Goal: Task Accomplishment & Management: Complete application form

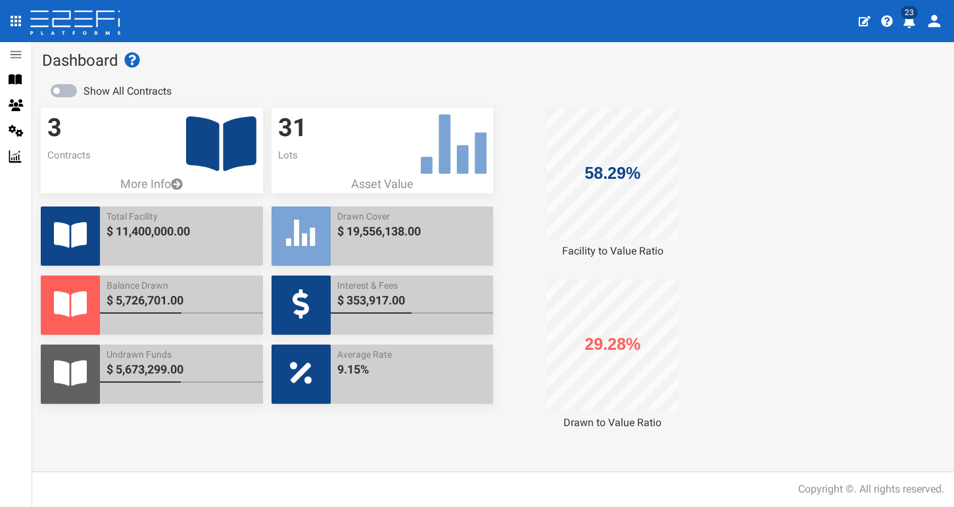
click at [244, 139] on icon at bounding box center [221, 143] width 70 height 55
click at [231, 139] on icon at bounding box center [221, 143] width 70 height 55
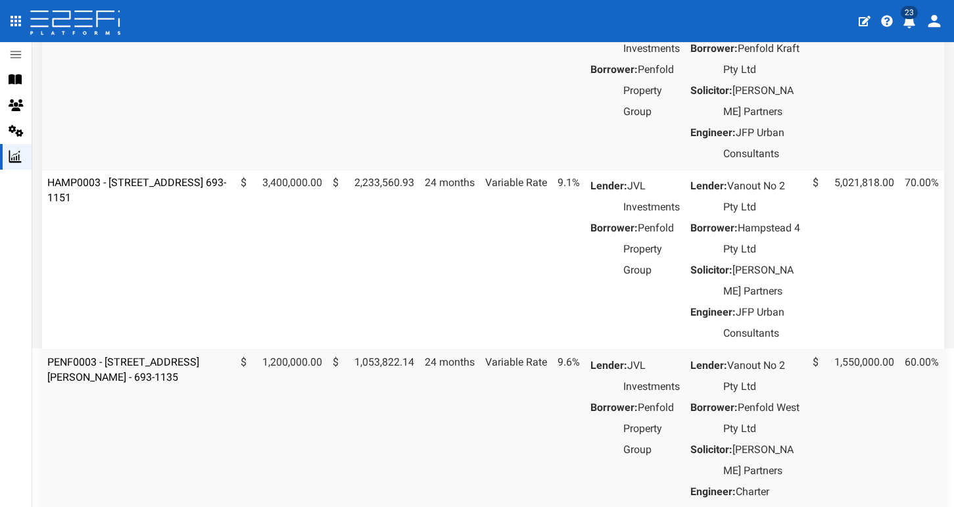
scroll to position [216, 0]
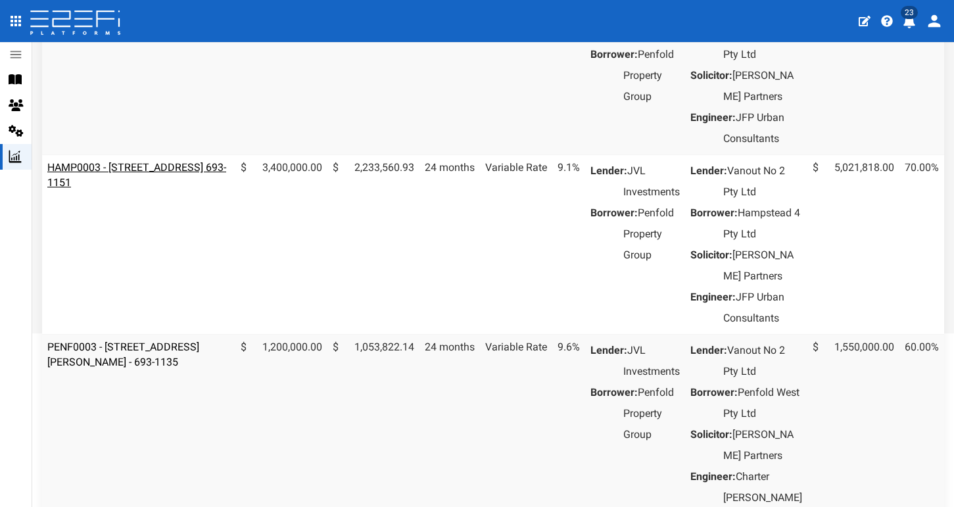
click at [189, 189] on link "HAMP0003 - [STREET_ADDRESS] 693-1151" at bounding box center [136, 175] width 179 height 28
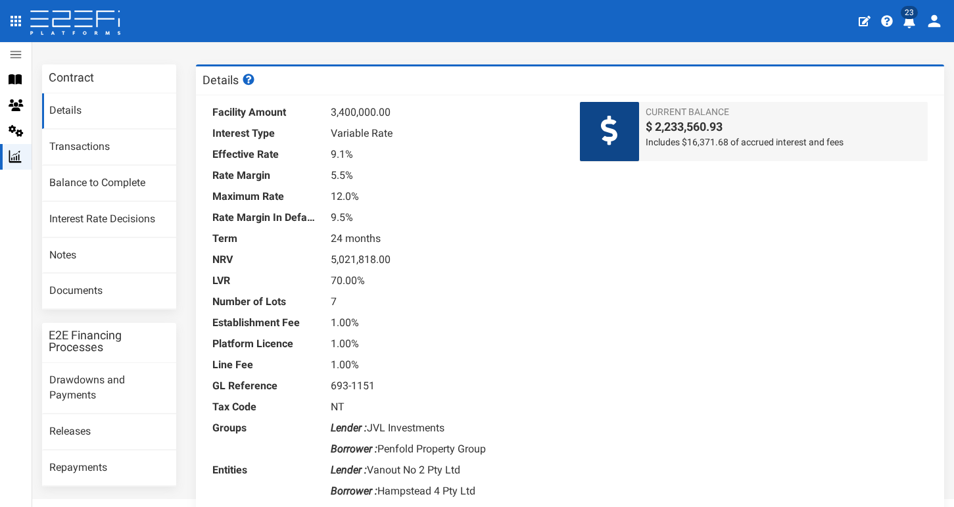
scroll to position [53, 0]
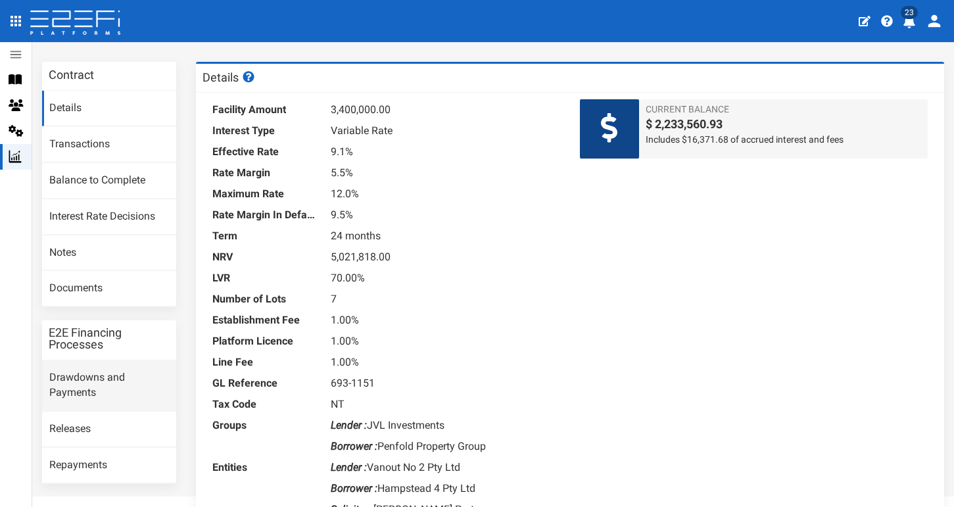
click at [104, 367] on link "Drawdowns and Payments" at bounding box center [109, 385] width 134 height 51
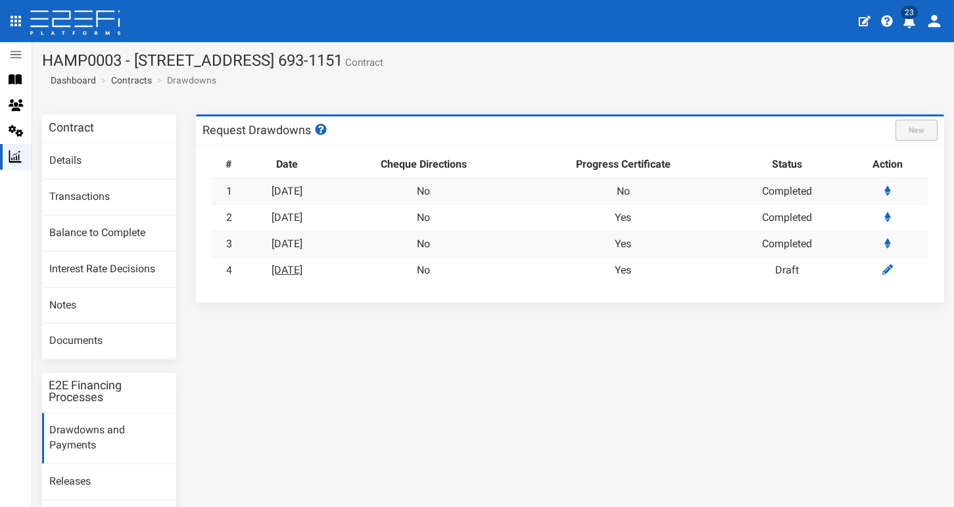
click at [302, 264] on link "25-09-2025" at bounding box center [286, 270] width 31 height 12
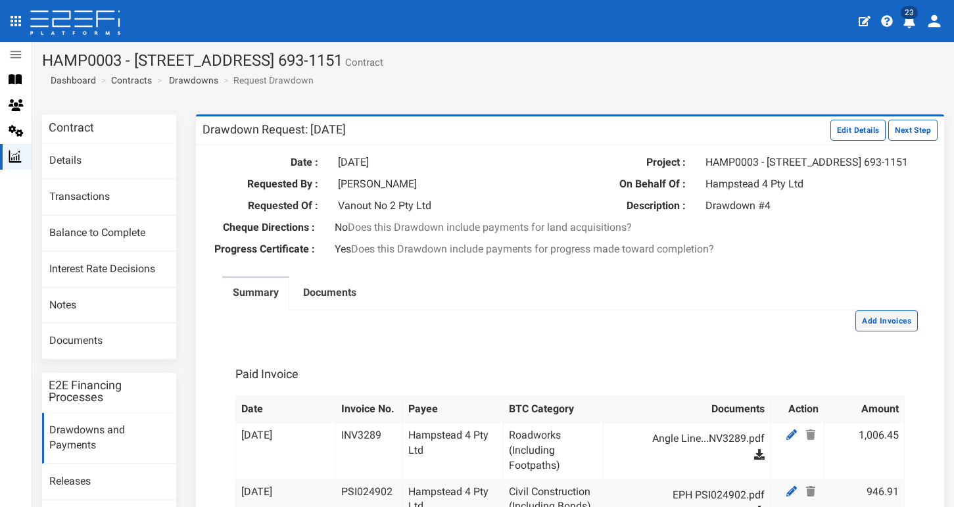
click at [884, 322] on button "Add Invoices" at bounding box center [886, 320] width 62 height 21
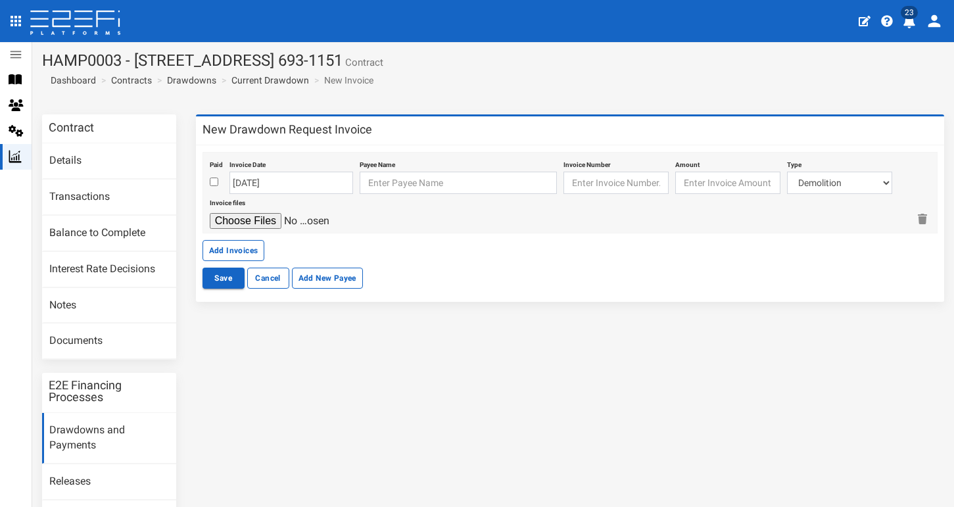
click at [217, 182] on input "checkbox" at bounding box center [214, 181] width 9 height 9
checkbox input "true"
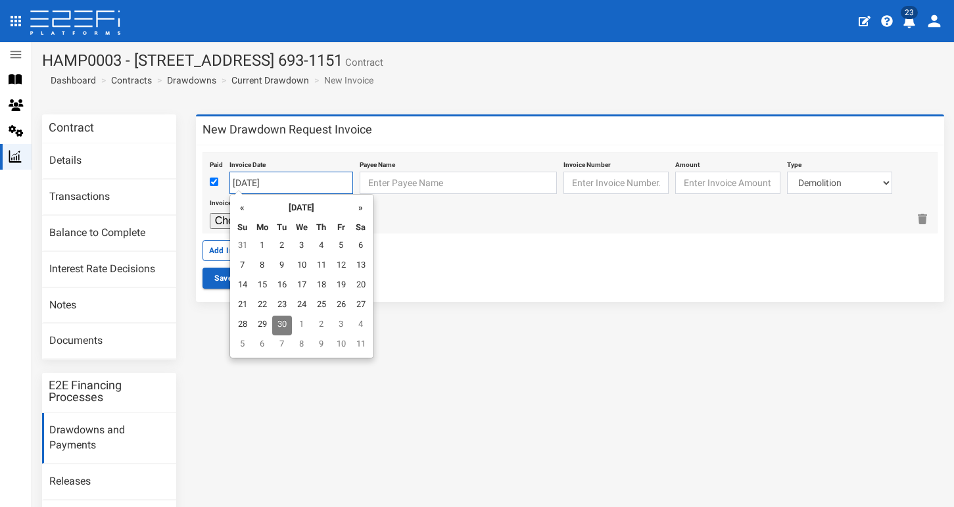
click at [250, 185] on input "[DATE]" at bounding box center [291, 183] width 124 height 22
click at [322, 285] on td "18" at bounding box center [322, 286] width 20 height 20
type input "[DATE]"
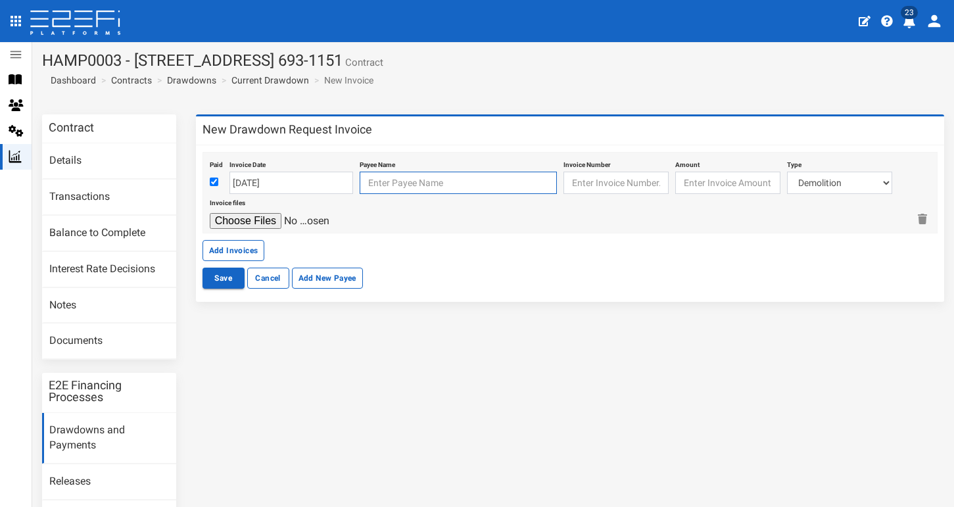
click at [405, 185] on input "text" at bounding box center [458, 183] width 197 height 22
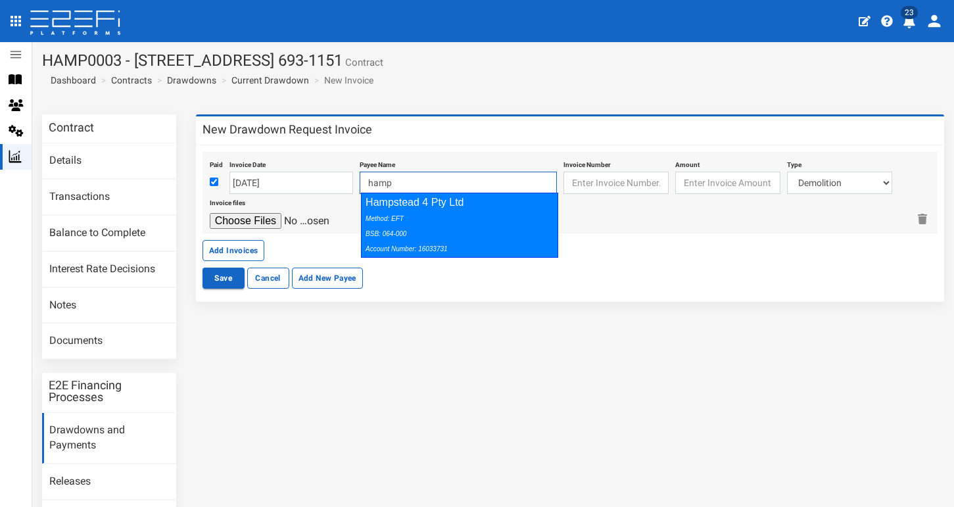
click at [457, 220] on div "Method: EFT BSB: 064-000 Account Number: 16033731" at bounding box center [455, 232] width 181 height 45
type input "Hampstead 4 Pty Ltd 064-000 16033731"
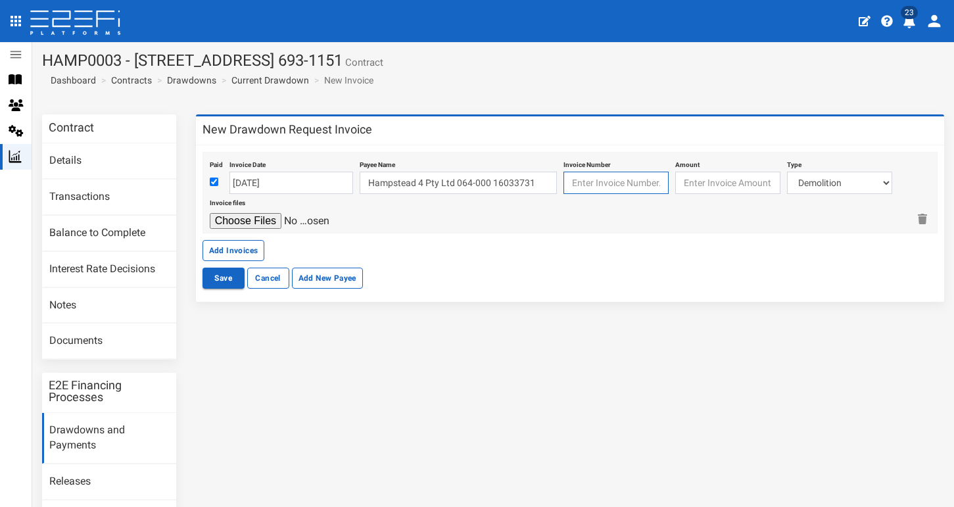
click at [603, 174] on input "text" at bounding box center [615, 183] width 105 height 22
paste input "INV3289"
type input "INV3289"
type input "0"
type input "1006.45"
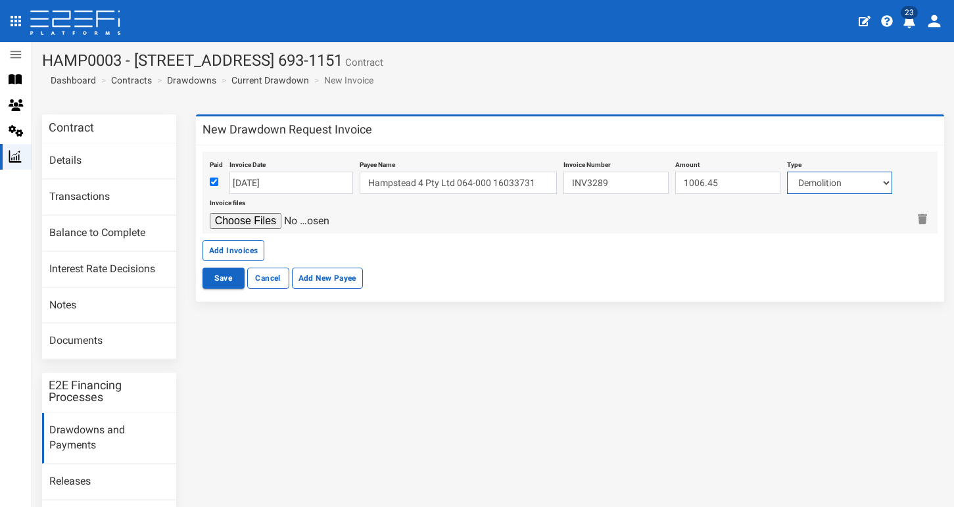
select select "Roadworks (Including Footpaths)~75~CIVIL WORKS"
click at [262, 220] on input "file" at bounding box center [272, 221] width 125 height 16
type input "C:\fakepath\Angle Linemarking INV3289.pdf"
click at [242, 245] on button "Add Invoices" at bounding box center [233, 250] width 62 height 21
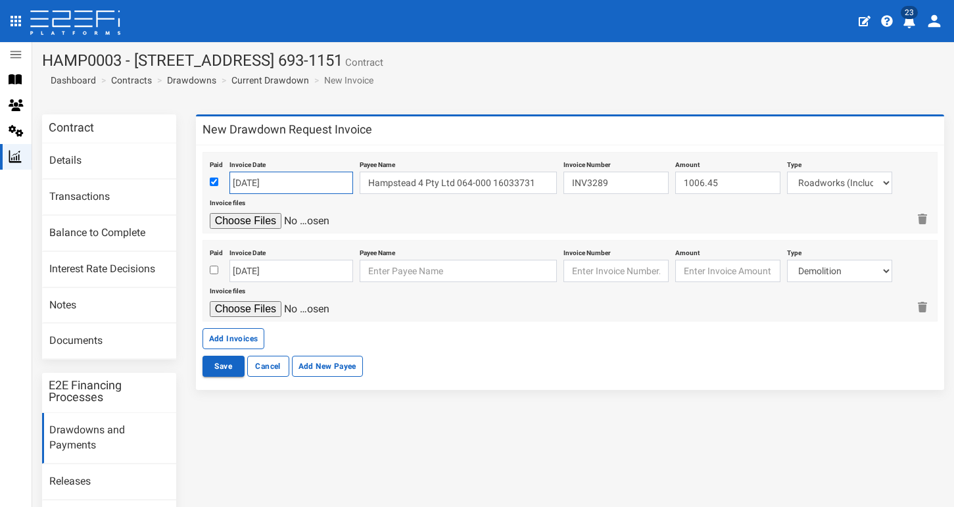
click at [267, 183] on input "[DATE]" at bounding box center [291, 183] width 124 height 22
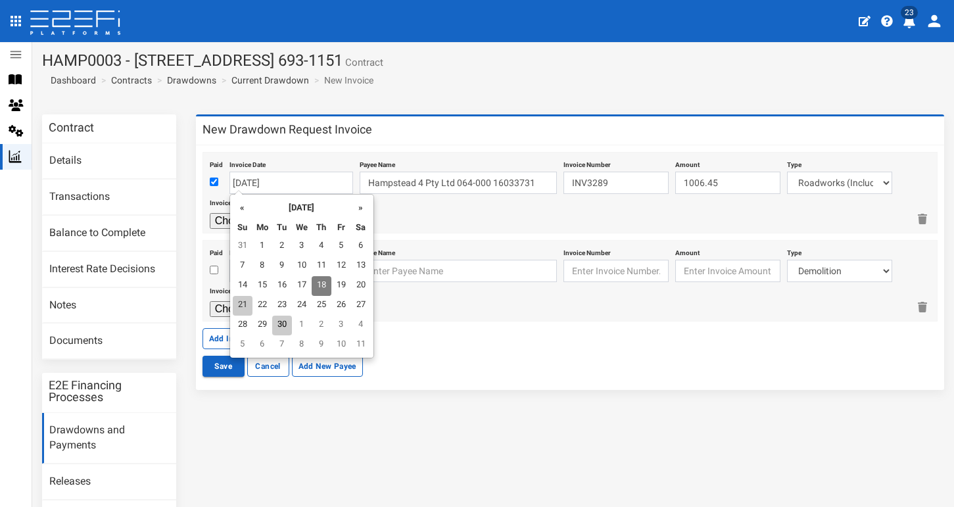
click at [239, 304] on td "21" at bounding box center [243, 306] width 20 height 20
type input "[DATE]"
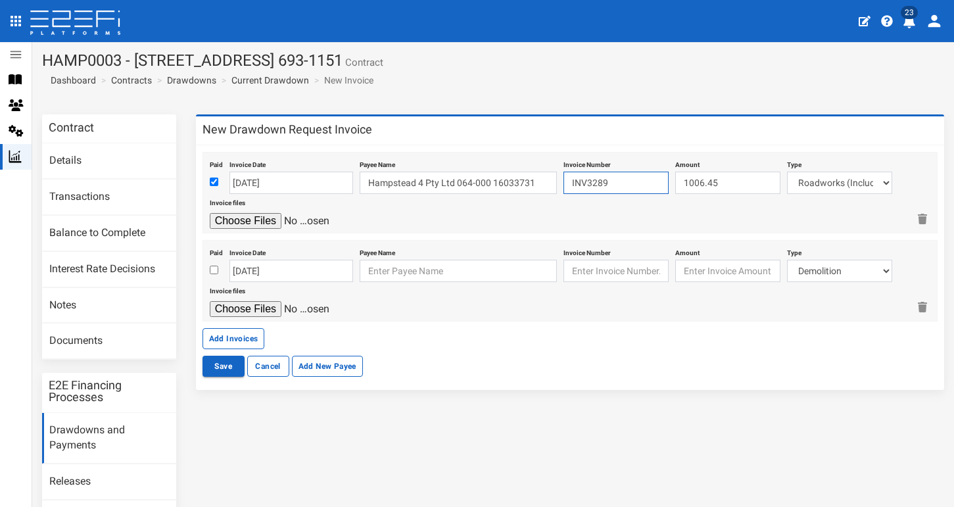
click at [630, 181] on input "INV3289" at bounding box center [615, 183] width 105 height 22
type input "I"
paste input "QLD2339600"
type input "QLD2339600"
type input "126"
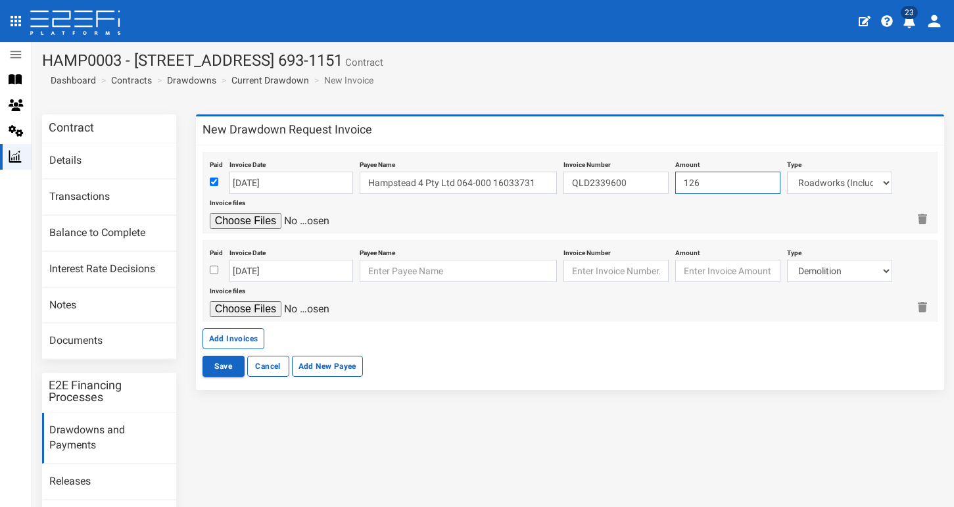
type input "126"
select select "Traffic Control ~73~CIVIL WORKS"
click at [743, 214] on div at bounding box center [559, 221] width 698 height 16
click at [262, 220] on input "file" at bounding box center [272, 221] width 125 height 16
type input "C:\fakepath\AVADA Traffic QLD2339600.pdf"
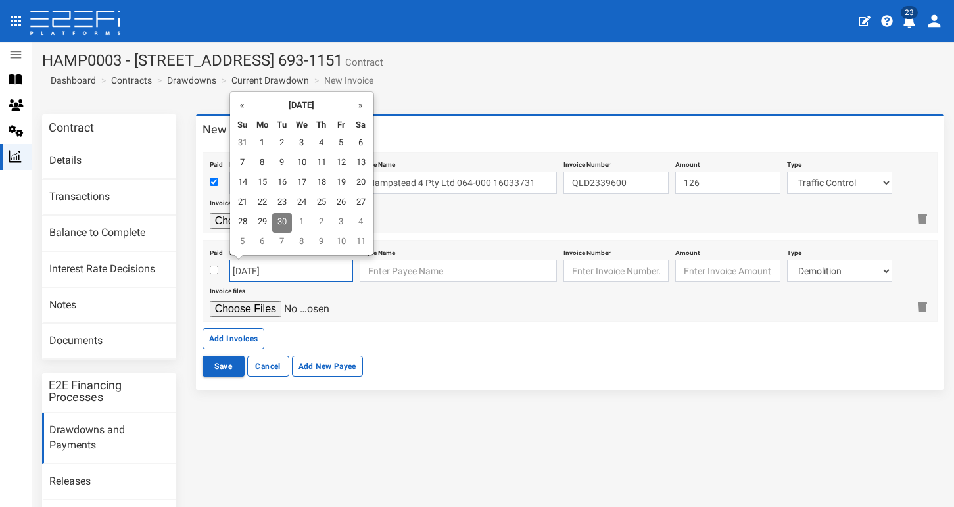
click at [312, 270] on input "[DATE]" at bounding box center [291, 271] width 124 height 22
click at [317, 203] on td "25" at bounding box center [322, 203] width 20 height 20
type input "[DATE]"
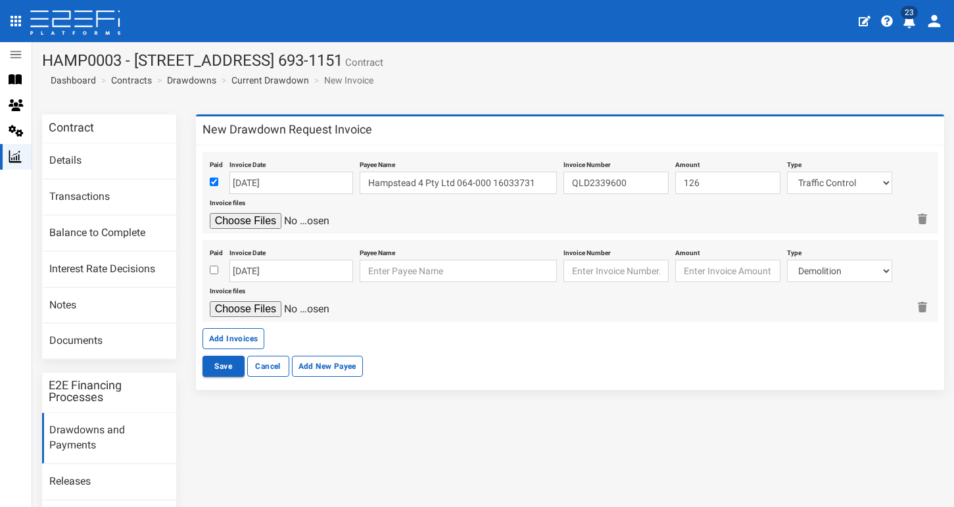
click at [216, 266] on input "checkbox" at bounding box center [214, 270] width 9 height 9
checkbox input "true"
click at [405, 275] on input "text" at bounding box center [458, 271] width 197 height 22
type input "J"
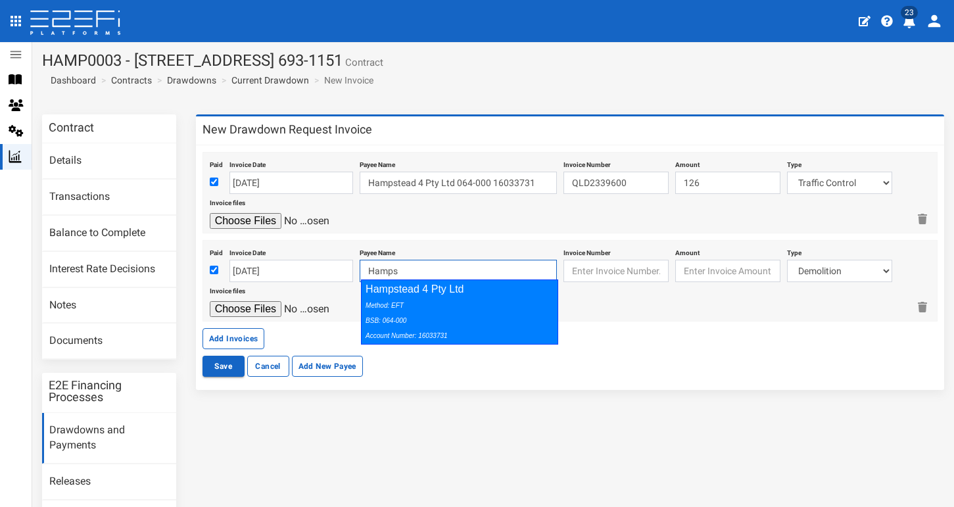
click at [443, 321] on div "Method: EFT BSB: 064-000 Account Number: 16033731" at bounding box center [455, 319] width 181 height 45
type input "Hampstead 4 Pty Ltd 064-000 16033731"
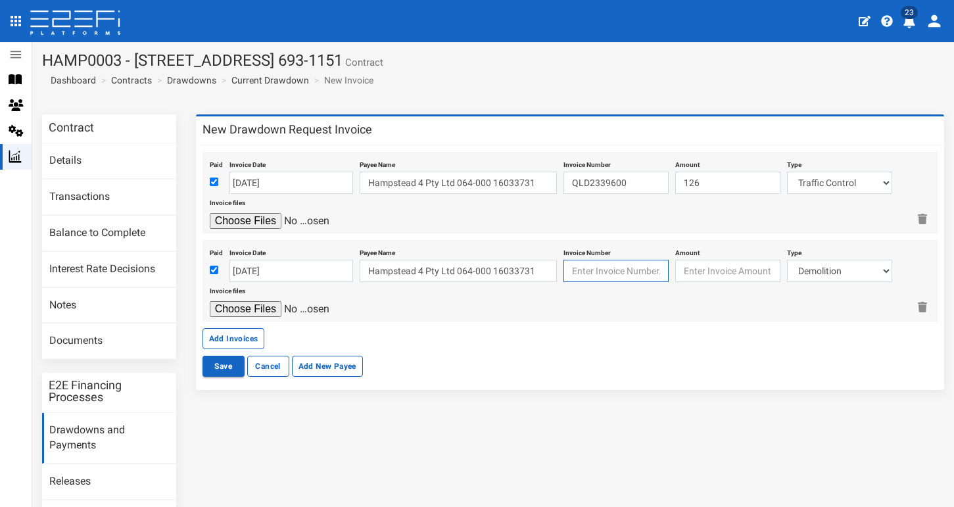
click at [597, 269] on input "text" at bounding box center [615, 271] width 105 height 22
paste input "QM19211500"
type input "QM19211500"
type input "833.45"
select select "Roadworks (Including Footpaths)~75~CIVIL WORKS"
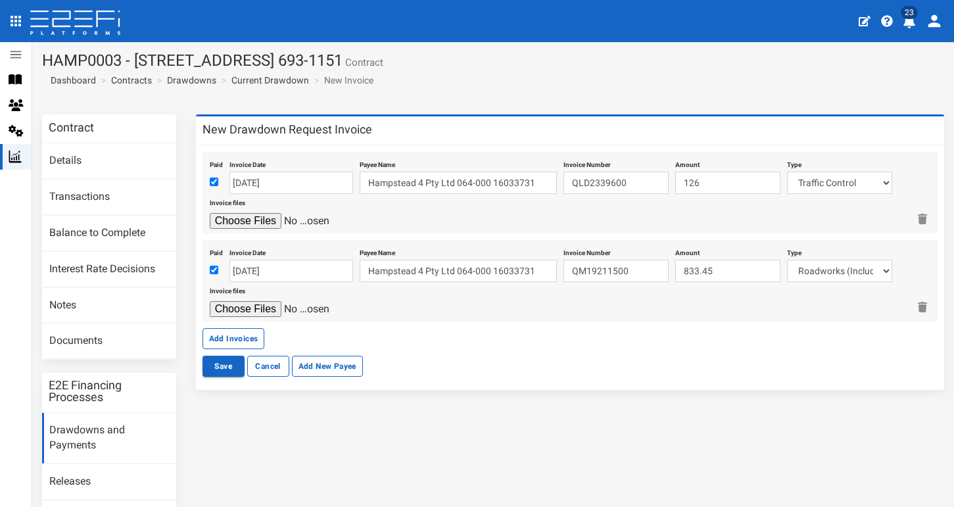
click at [754, 309] on div at bounding box center [559, 309] width 698 height 16
click at [260, 302] on input "file" at bounding box center [272, 309] width 125 height 16
type input "C:\fakepath\Boral QM19211500.pdf"
click at [241, 332] on button "Add Invoices" at bounding box center [233, 338] width 62 height 21
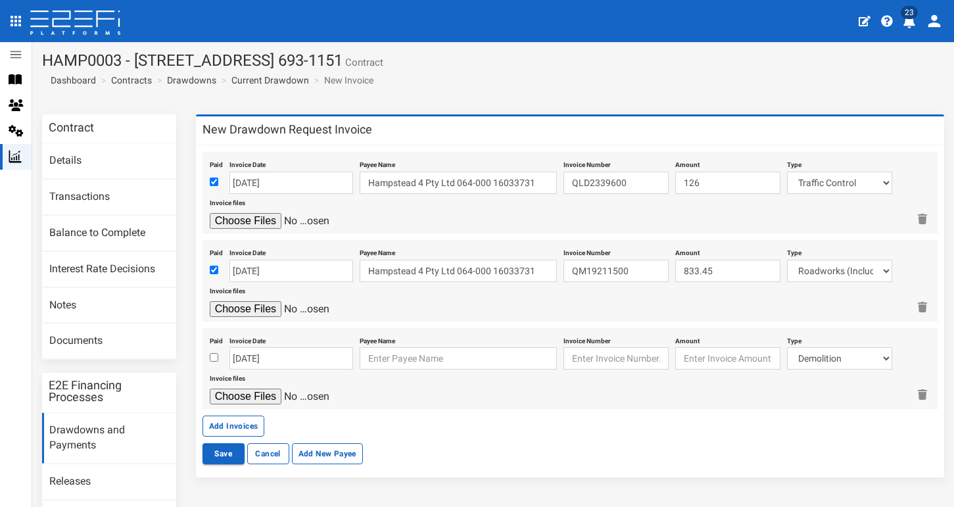
click at [216, 355] on input "checkbox" at bounding box center [214, 357] width 9 height 9
checkbox input "true"
click at [274, 351] on input "[DATE]" at bounding box center [291, 358] width 124 height 22
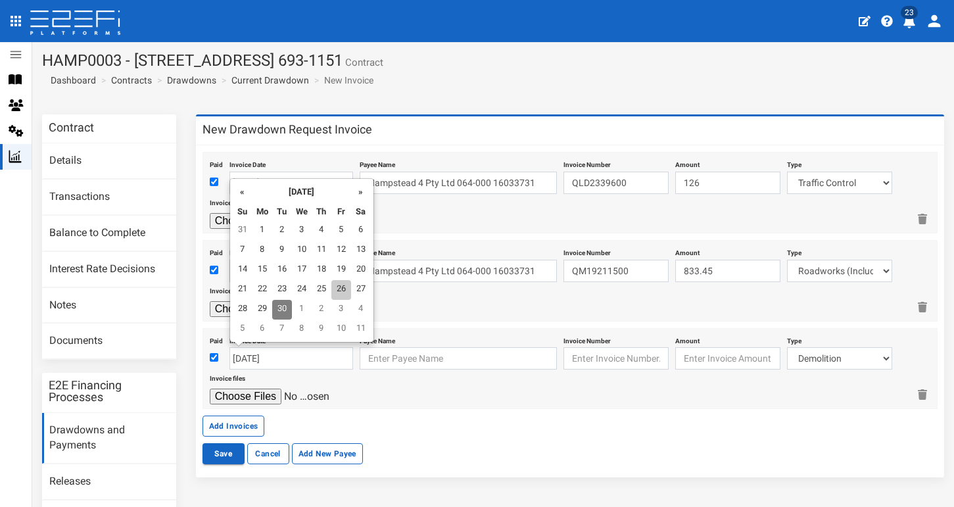
click at [333, 287] on td "26" at bounding box center [341, 290] width 20 height 20
type input "[DATE]"
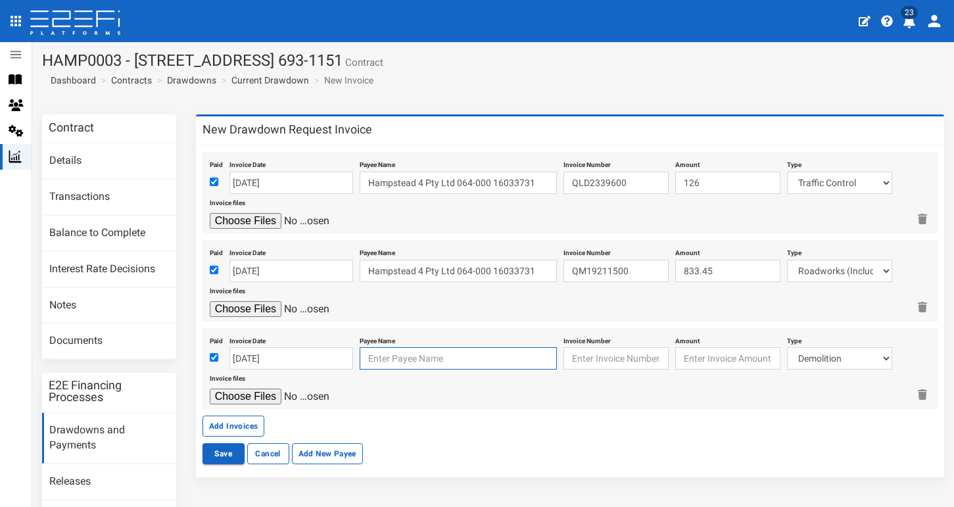
click at [387, 347] on input "text" at bounding box center [458, 358] width 197 height 22
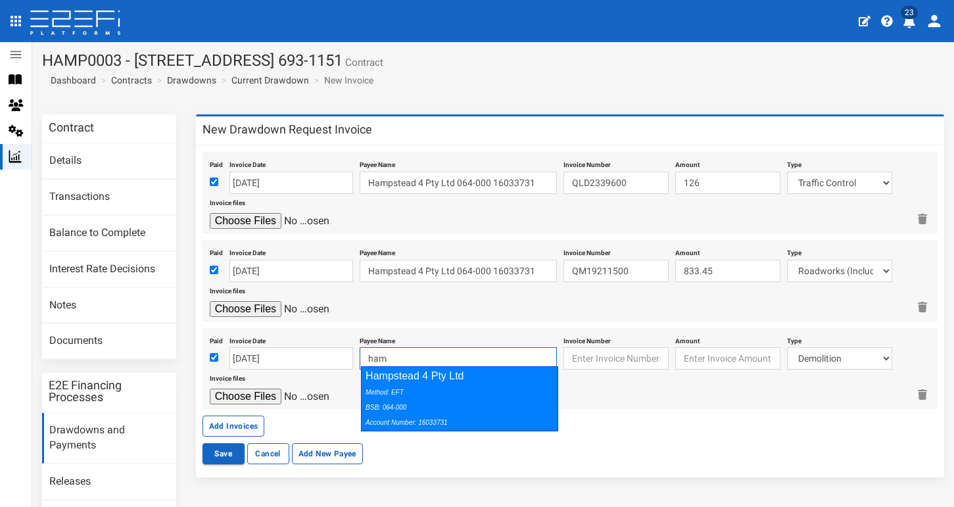
click at [423, 395] on div "Method: EFT BSB: 064-000 Account Number: 16033731" at bounding box center [455, 406] width 181 height 45
type input "Hampstead 4 Pty Ltd 064-000 16033731"
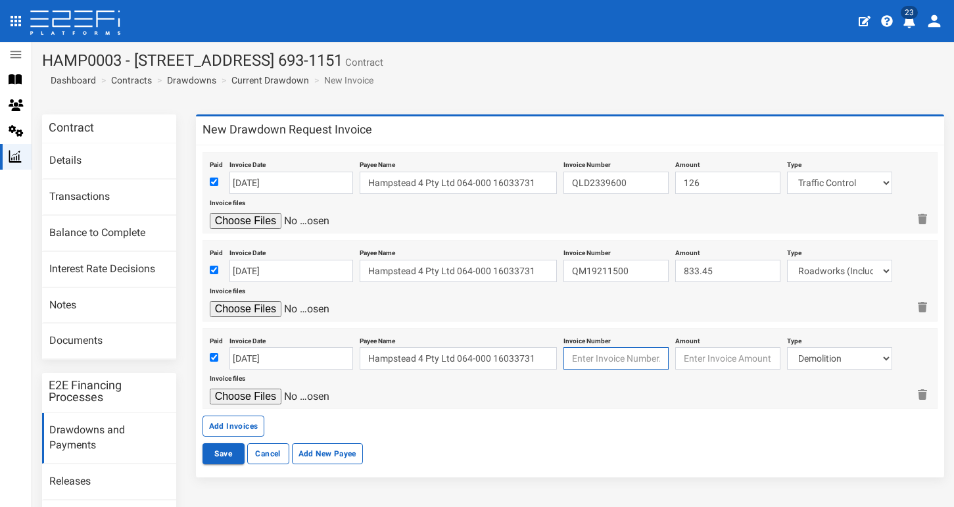
click at [607, 354] on input "text" at bounding box center [615, 358] width 105 height 22
paste input "QM19214349"
type input "QM19214349"
type input "692.33"
select select "Roadworks (Including Footpaths)~75~CIVIL WORKS"
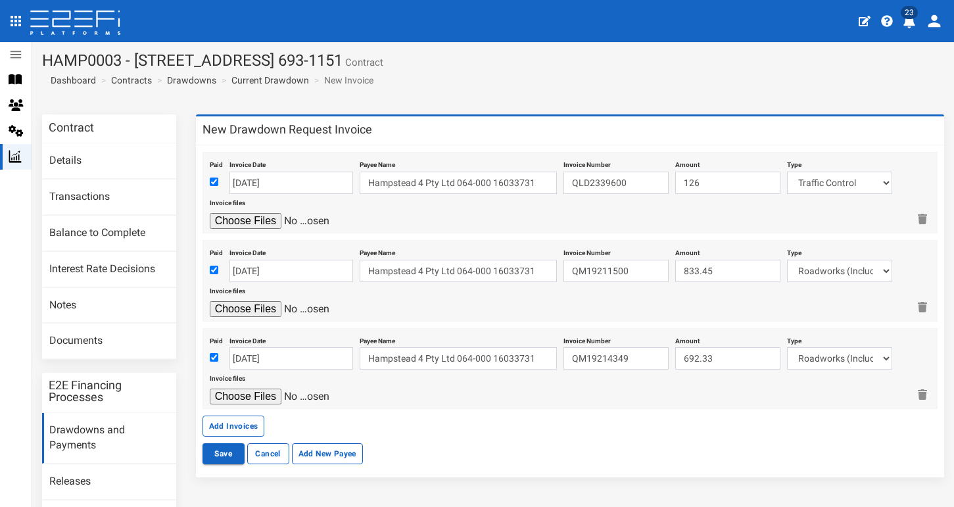
click at [269, 388] on input "file" at bounding box center [272, 396] width 125 height 16
type input "C:\fakepath\Boral QM19214349.pdf"
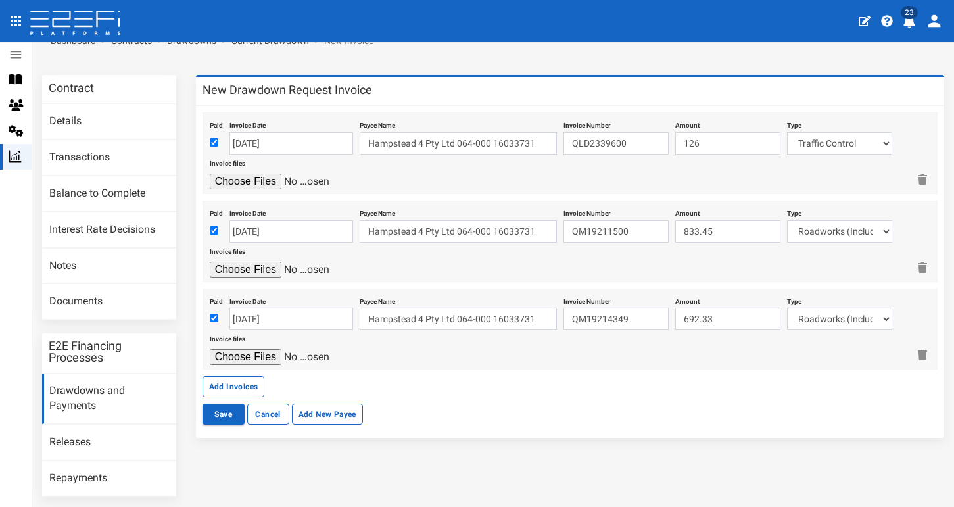
scroll to position [41, 0]
click at [247, 379] on button "Add Invoices" at bounding box center [233, 385] width 62 height 21
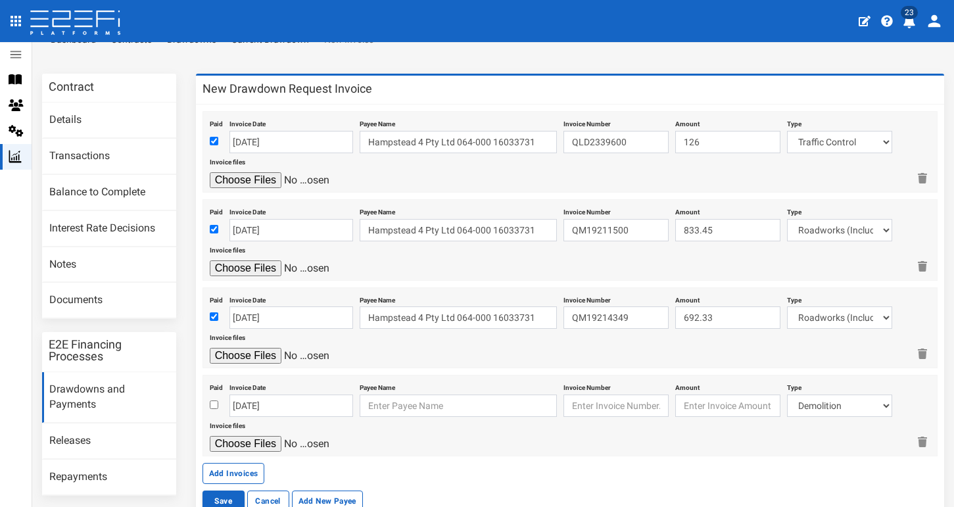
scroll to position [99, 0]
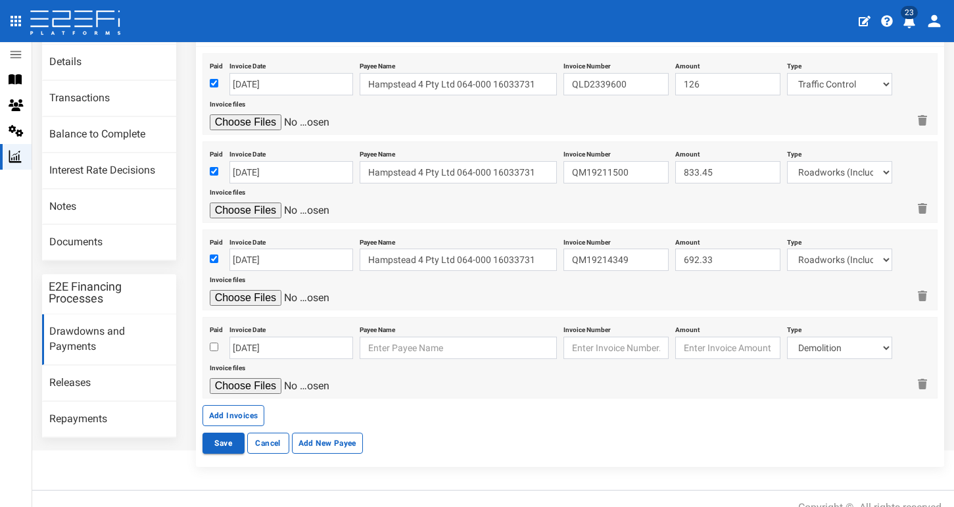
click at [211, 342] on input "checkbox" at bounding box center [214, 346] width 9 height 9
checkbox input "true"
click at [237, 340] on input "[DATE]" at bounding box center [291, 348] width 124 height 22
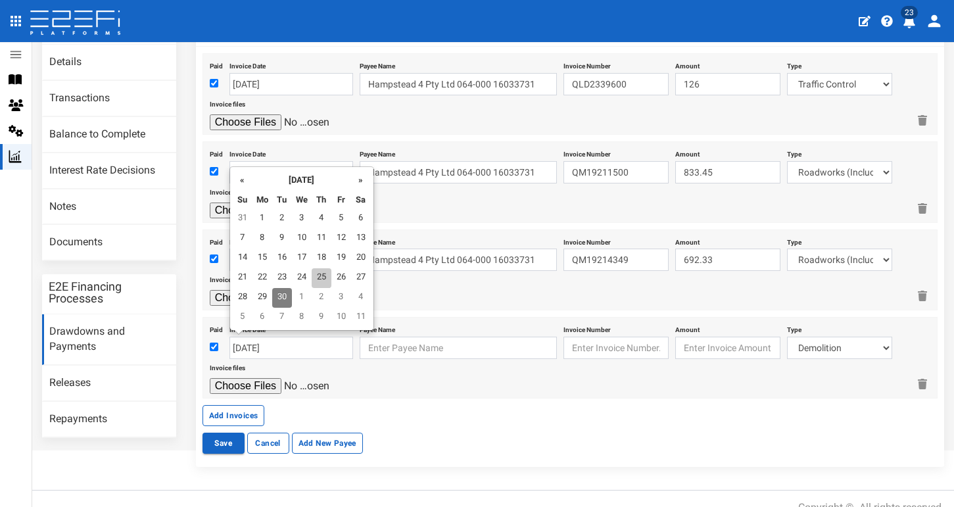
click at [319, 273] on td "25" at bounding box center [322, 278] width 20 height 20
type input "[DATE]"
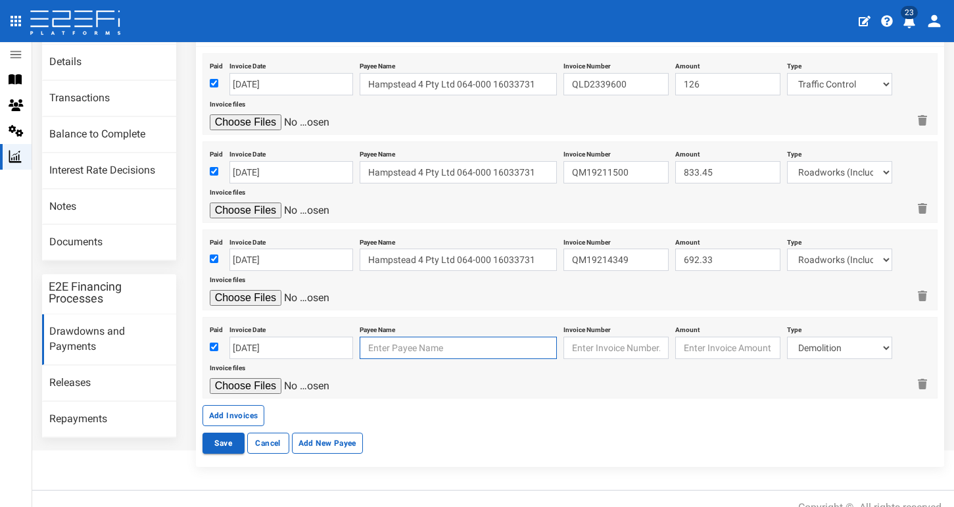
click at [408, 343] on input "text" at bounding box center [458, 348] width 197 height 22
type input "ha"
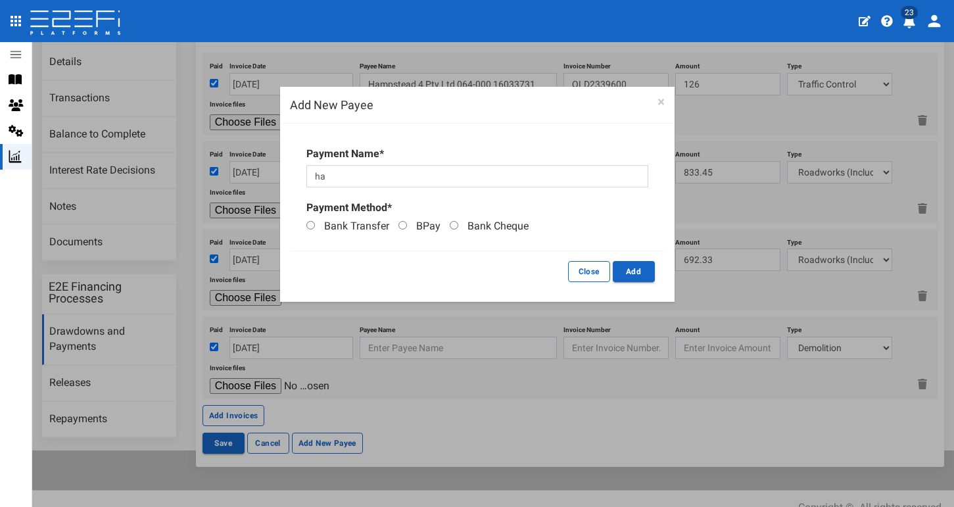
click at [665, 97] on div "× Add New Payee" at bounding box center [477, 105] width 394 height 37
click at [659, 101] on button "×" at bounding box center [660, 102] width 7 height 14
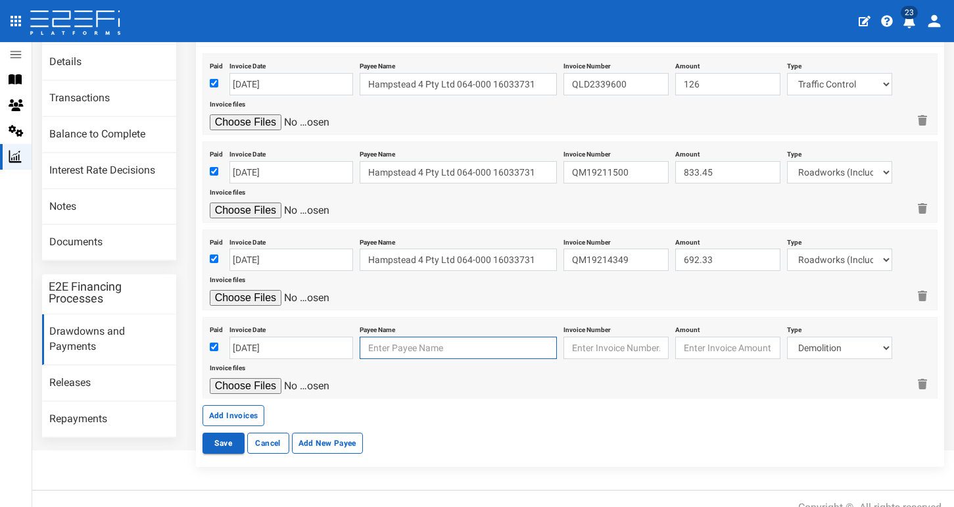
click at [411, 343] on input "text" at bounding box center [458, 348] width 197 height 22
type input "hamps"
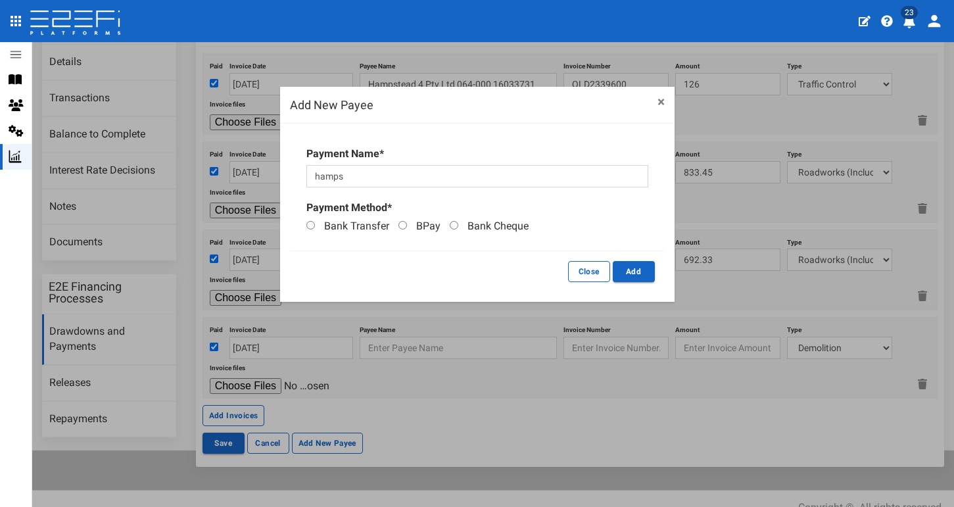
click at [658, 104] on button "×" at bounding box center [660, 102] width 7 height 14
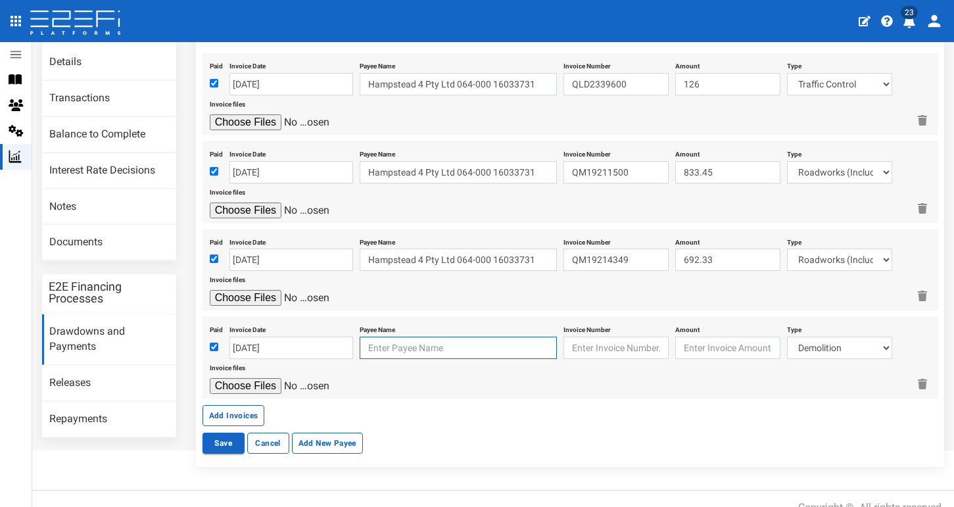
click at [432, 337] on input "text" at bounding box center [458, 348] width 197 height 22
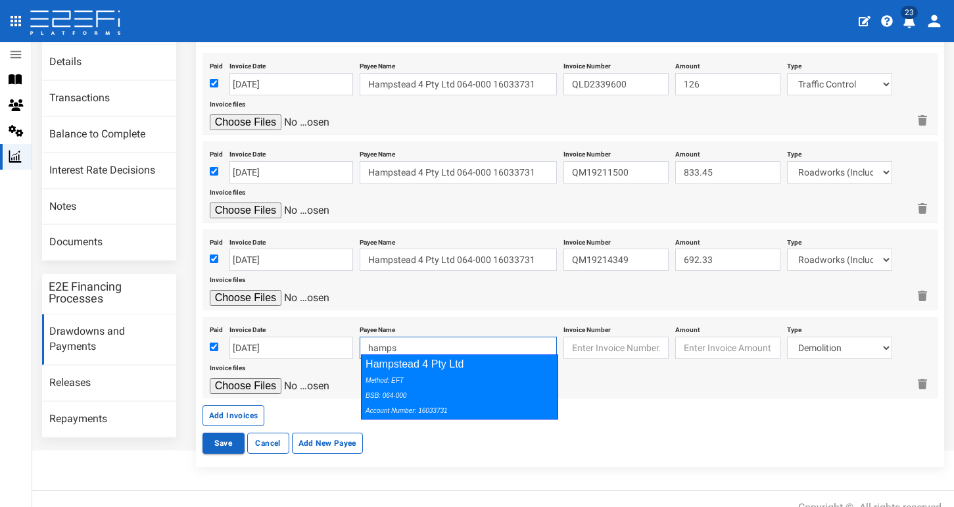
click at [464, 361] on div "Hampstead 4 Pty Ltd Method: EFT BSB: 064-000 Account Number: 16033731" at bounding box center [459, 386] width 197 height 65
type input "Hampstead 4 Pty Ltd 064-000 16033731"
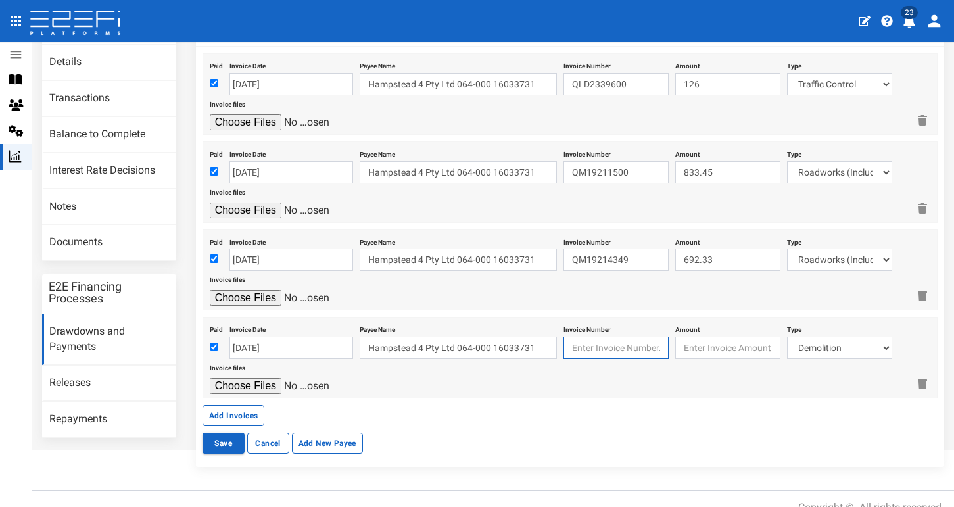
click at [607, 344] on input "text" at bounding box center [615, 348] width 105 height 22
paste input "INV28041"
type input "INV28041"
type input "4500"
select select "Sub-Consultants (including Council Fees)~115~CONSULTANT/PROFESSIONAL FEES"
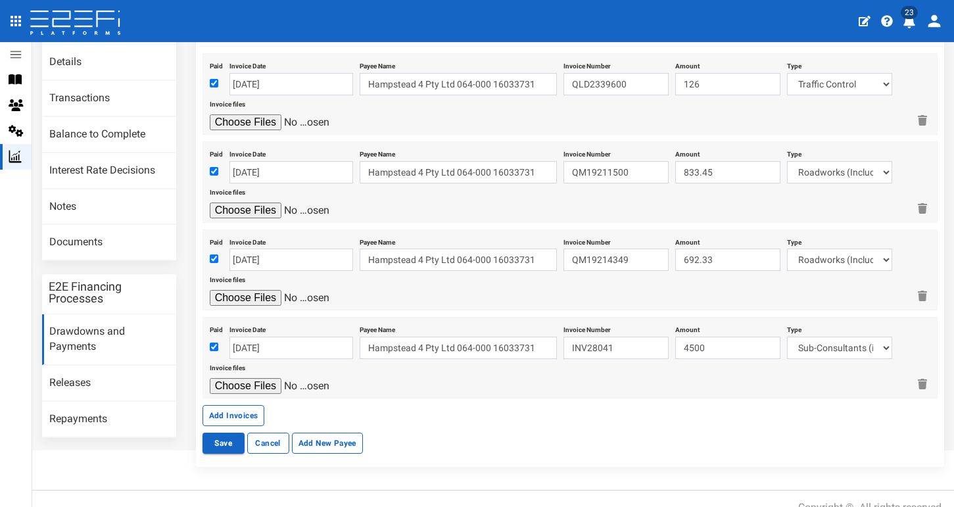
click at [269, 380] on input "file" at bounding box center [272, 386] width 125 height 16
type input "C:\fakepath\Oska INV28041.pdf"
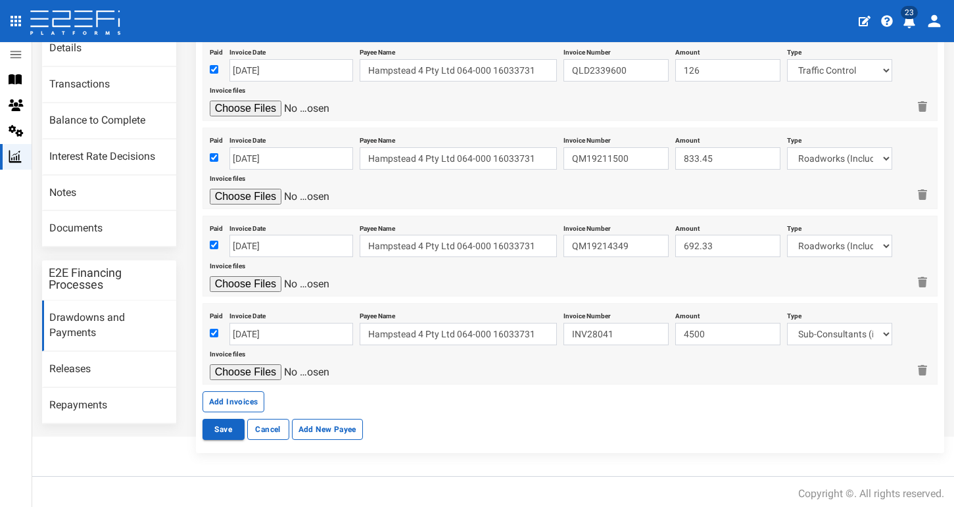
scroll to position [112, 0]
click at [245, 392] on button "Add Invoices" at bounding box center [233, 402] width 62 height 21
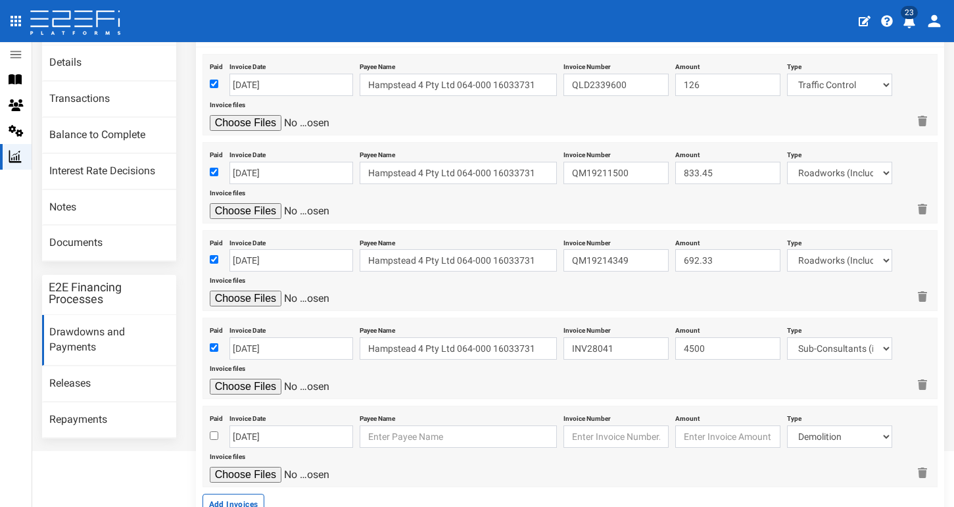
scroll to position [119, 0]
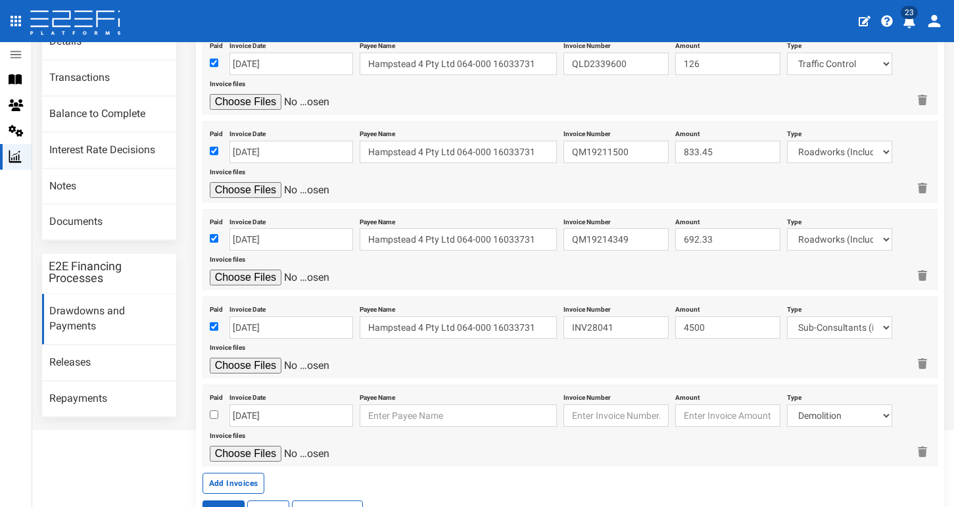
click at [212, 410] on input "checkbox" at bounding box center [214, 414] width 9 height 9
checkbox input "true"
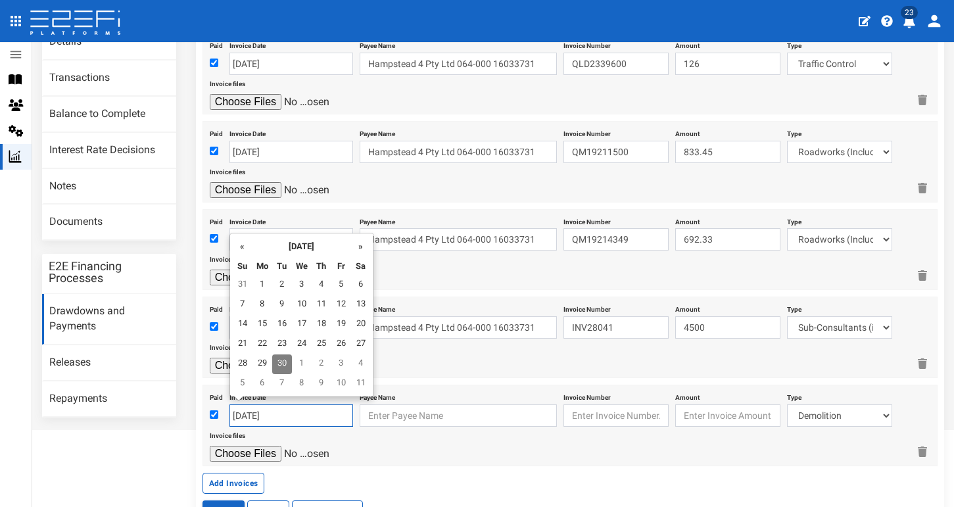
click at [244, 406] on input "[DATE]" at bounding box center [291, 415] width 124 height 22
click at [321, 340] on td "25" at bounding box center [322, 345] width 20 height 20
type input "[DATE]"
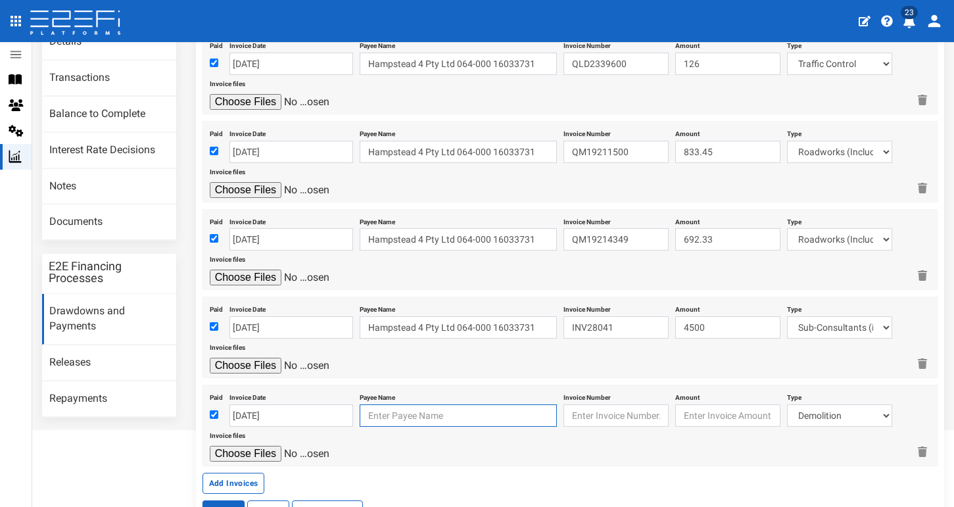
click at [388, 404] on input "text" at bounding box center [458, 415] width 197 height 22
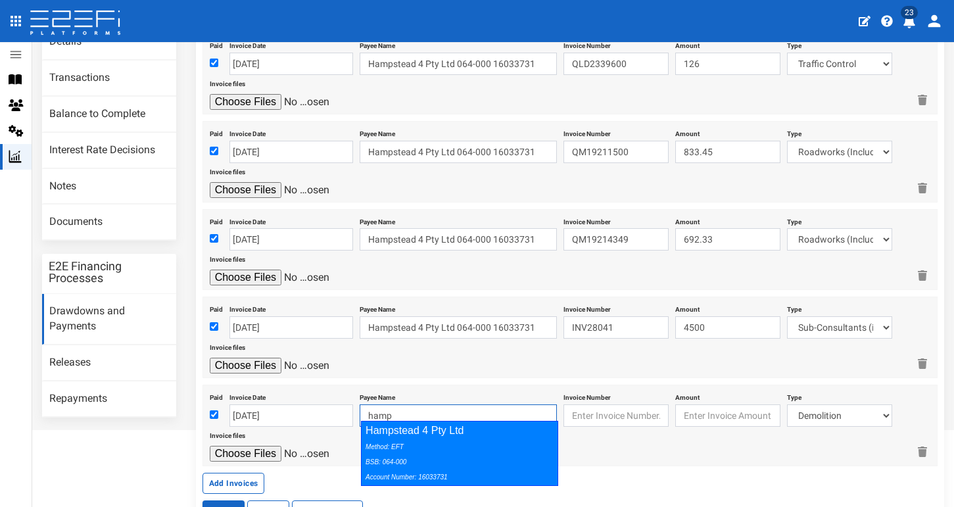
click at [440, 448] on div "Method: EFT BSB: 064-000 Account Number: 16033731" at bounding box center [455, 460] width 181 height 45
type input "Hampstead 4 Pty Ltd 064-000 16033731"
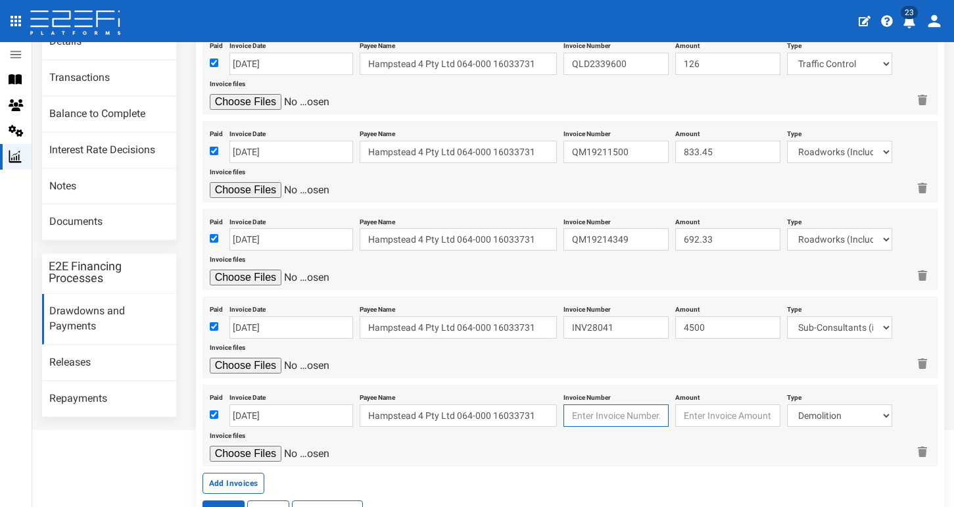
click at [597, 406] on input "text" at bounding box center [615, 415] width 105 height 22
paste input "INV1016351406"
type input "INV1016351406"
type input "306.24"
select select "Roadworks (Including Footpaths)~75~CIVIL WORKS"
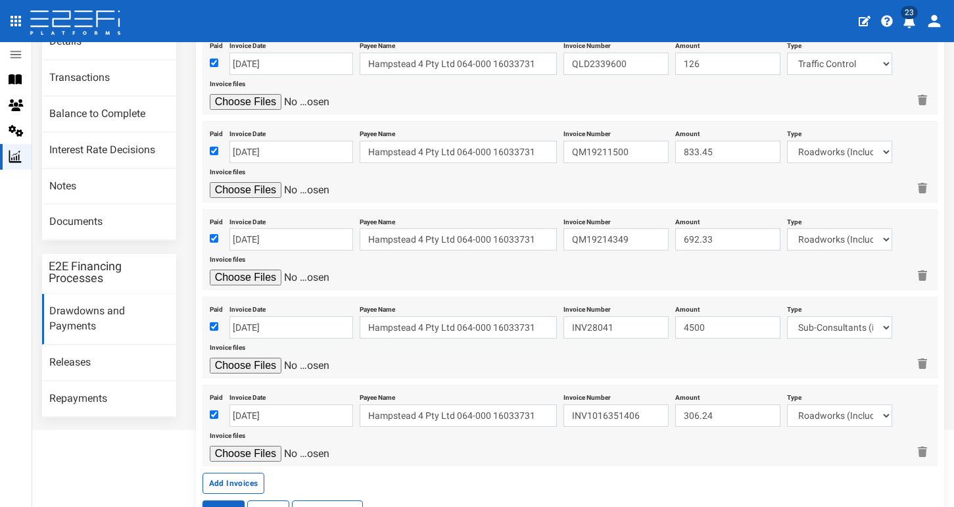
click at [250, 446] on input "file" at bounding box center [272, 454] width 125 height 16
type input "C:\fakepath\Reece INV1016351406.pdf"
click at [243, 473] on button "Add Invoices" at bounding box center [233, 483] width 62 height 21
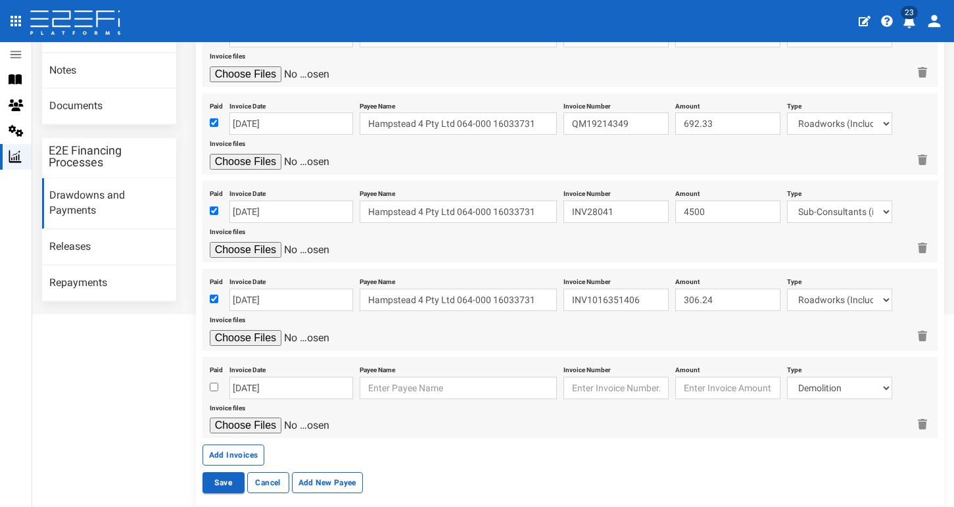
scroll to position [243, 0]
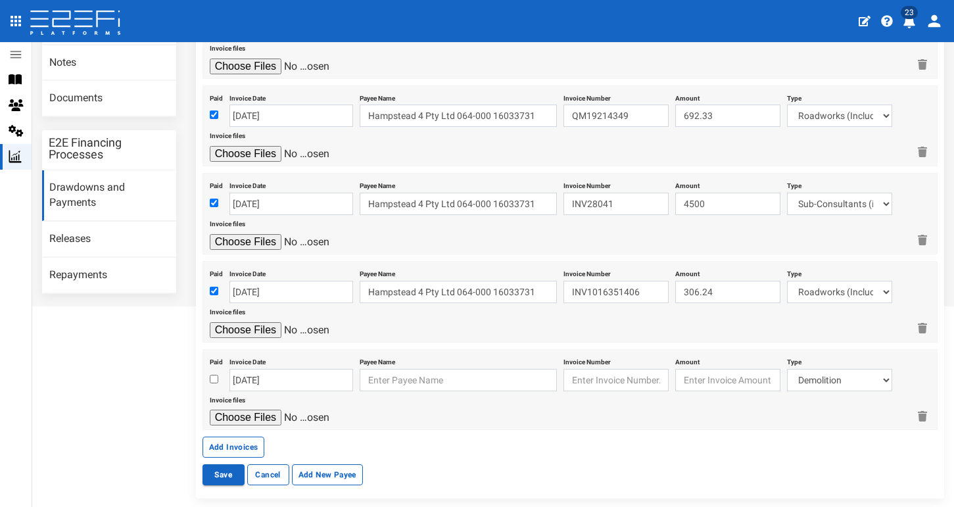
click at [212, 375] on input "checkbox" at bounding box center [214, 379] width 9 height 9
checkbox input "true"
click at [398, 372] on input "text" at bounding box center [458, 380] width 197 height 22
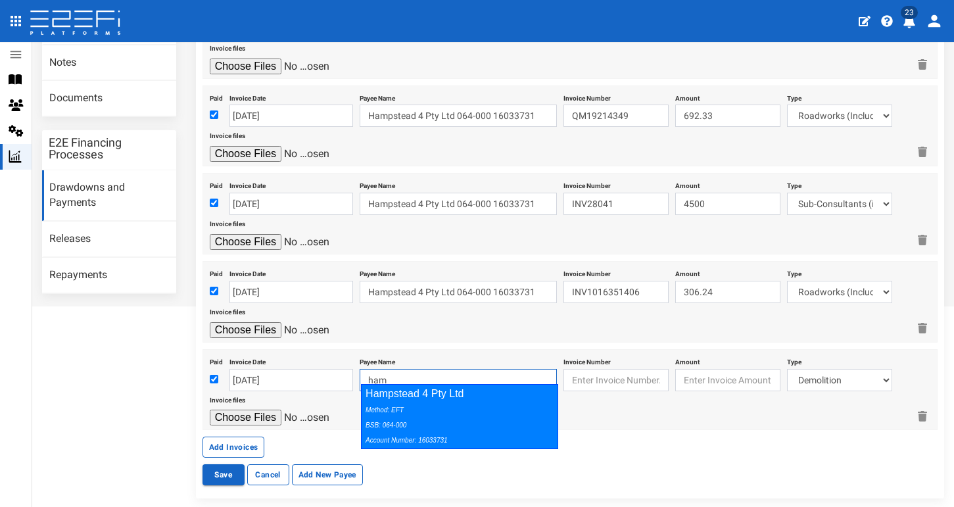
click at [463, 402] on div "Method: EFT BSB: 064-000 Account Number: 16033731" at bounding box center [455, 424] width 181 height 45
type input "Hampstead 4 Pty Ltd 064-000 16033731"
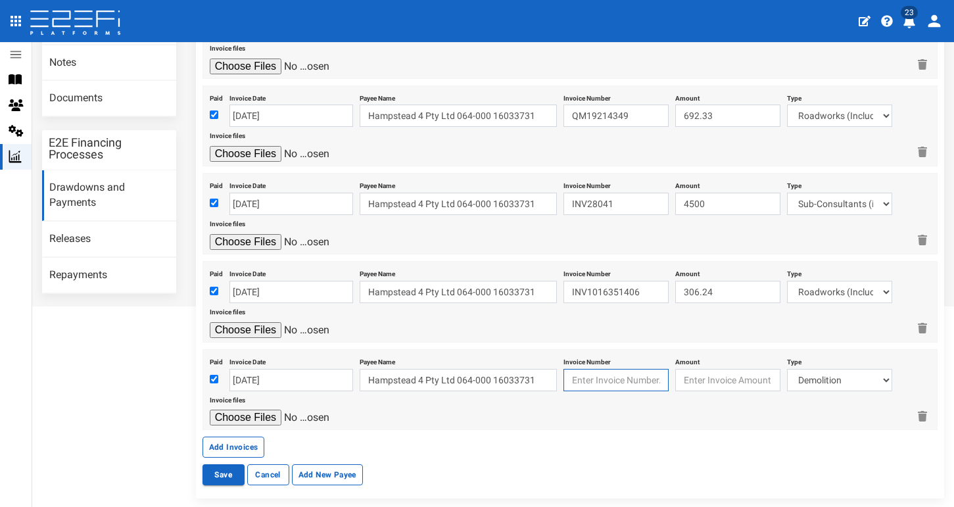
click at [595, 370] on input "text" at bounding box center [615, 380] width 105 height 22
paste input "INV39329"
type input "INV39329"
type input "25121.84"
select select "Electricity/Telecommunications~100~MISCELLANEOUS WORKS"
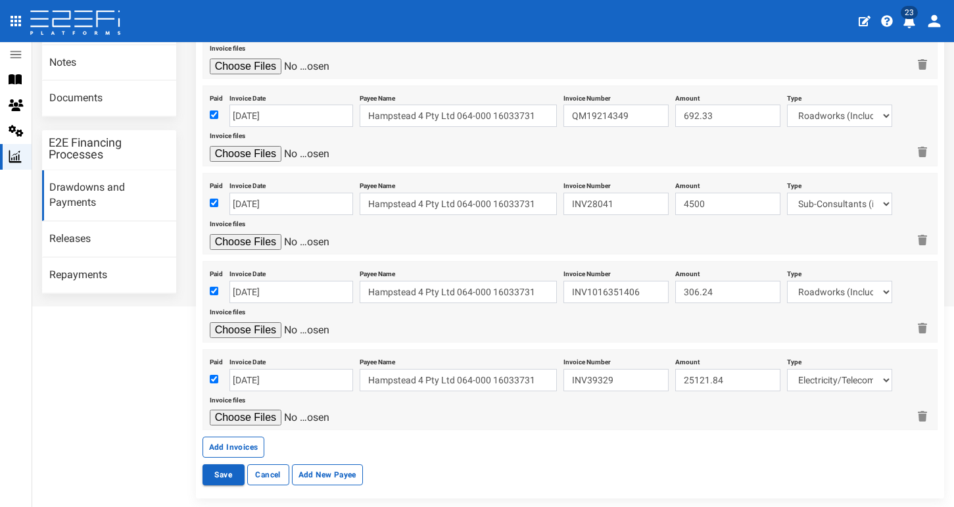
click at [235, 410] on input "file" at bounding box center [272, 417] width 125 height 16
type input "C:\fakepath\SAE Energy INV39329.pdf"
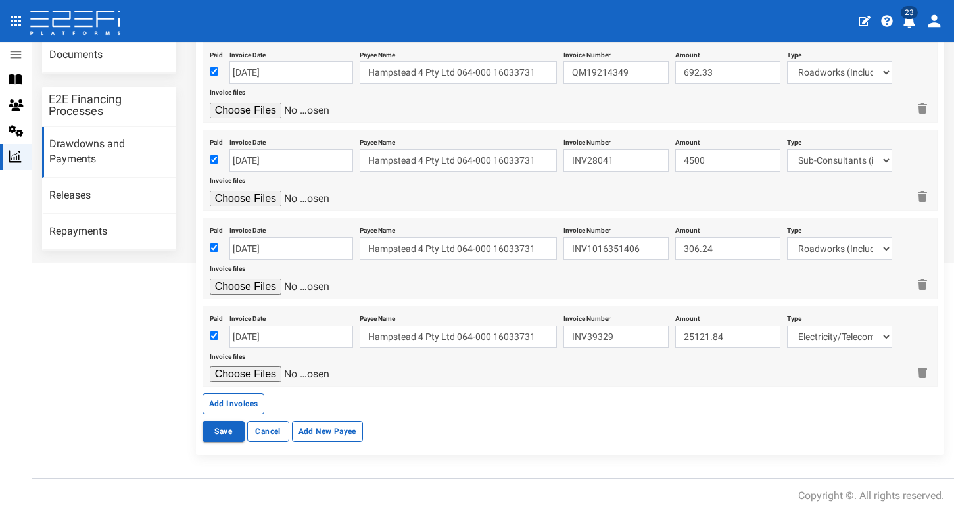
scroll to position [285, 0]
click at [228, 424] on button "Save" at bounding box center [223, 431] width 42 height 21
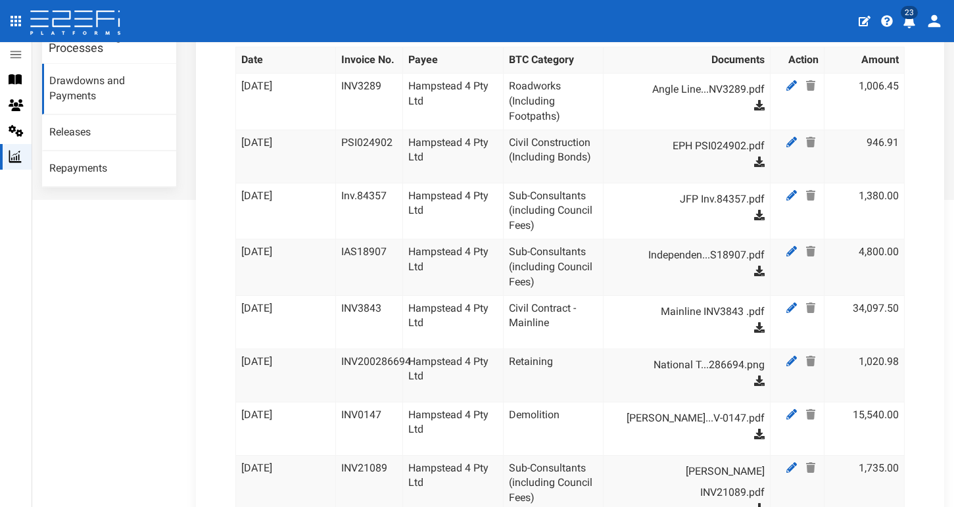
scroll to position [353, 0]
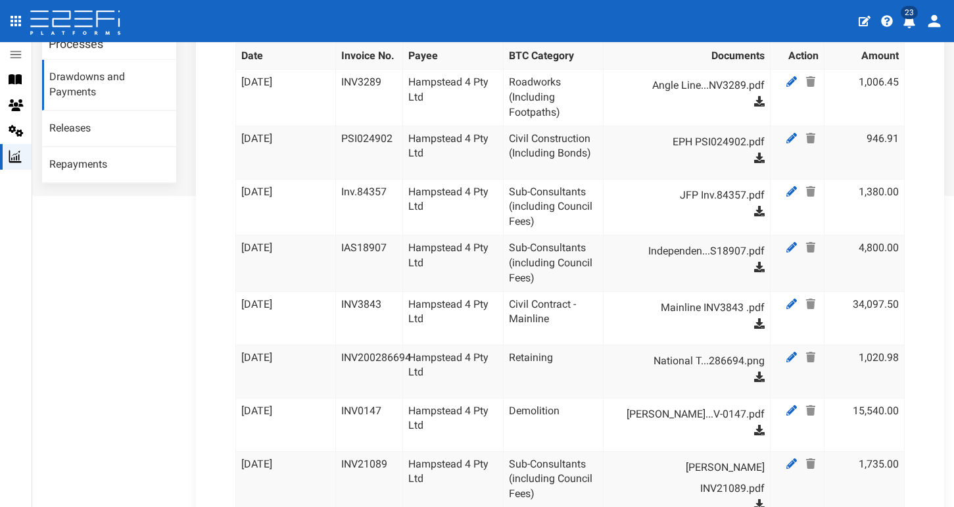
drag, startPoint x: 243, startPoint y: 90, endPoint x: 287, endPoint y: 93, distance: 44.8
click at [287, 92] on td "[DATE]" at bounding box center [285, 97] width 101 height 57
click at [287, 93] on td "[DATE]" at bounding box center [285, 97] width 101 height 57
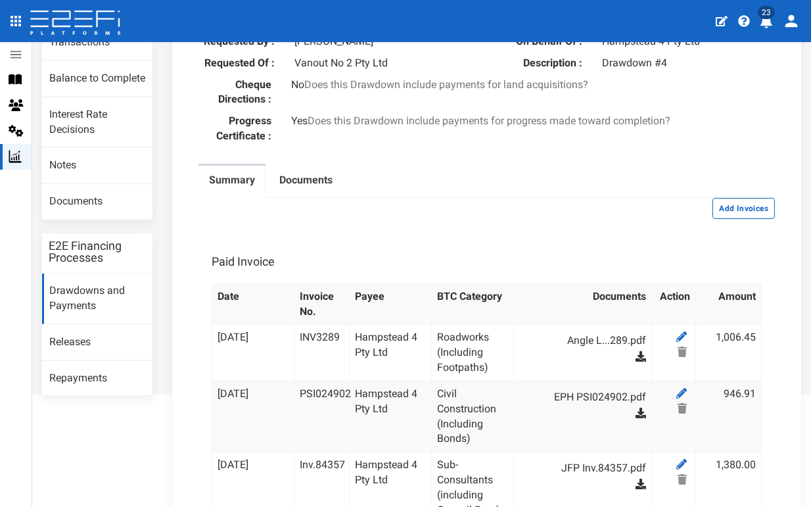
scroll to position [178, 0]
